Goal: Task Accomplishment & Management: Use online tool/utility

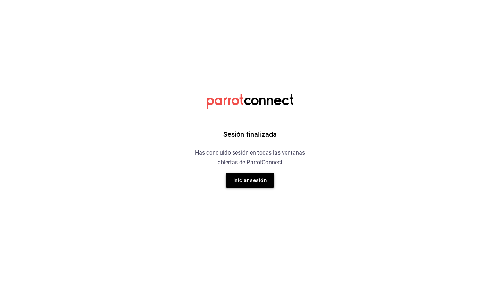
click at [252, 181] on button "Iniciar sesión" at bounding box center [250, 180] width 49 height 15
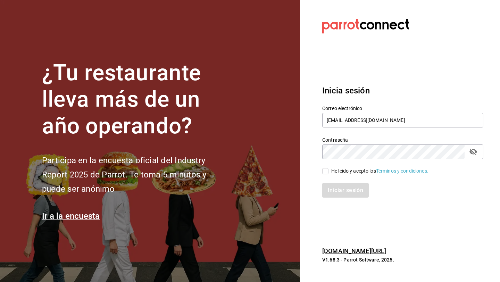
click at [327, 169] on input "He leído y acepto los Términos y condiciones." at bounding box center [325, 171] width 6 height 6
checkbox input "true"
click at [330, 187] on button "Iniciar sesión" at bounding box center [345, 190] width 47 height 15
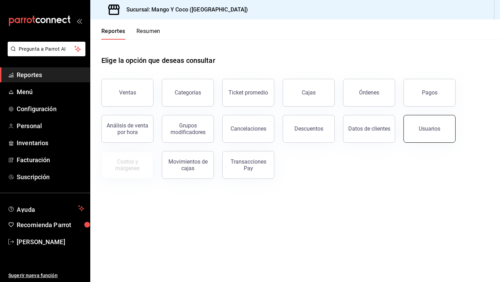
click at [405, 115] on div "Usuarios" at bounding box center [425, 125] width 60 height 36
click at [414, 92] on button "Pagos" at bounding box center [429, 93] width 52 height 28
